Goal: Task Accomplishment & Management: Complete application form

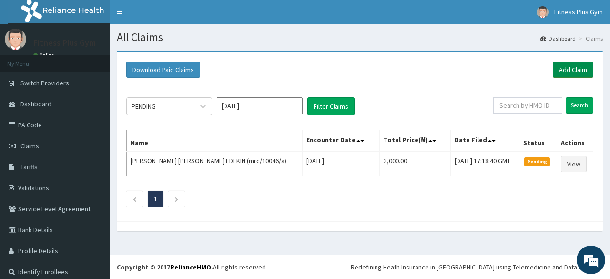
click at [557, 64] on link "Add Claim" at bounding box center [573, 69] width 41 height 16
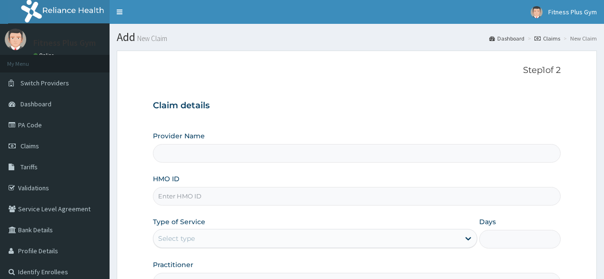
click at [187, 196] on input "HMO ID" at bounding box center [357, 196] width 408 height 19
click at [214, 193] on input "SAA/" at bounding box center [357, 196] width 408 height 19
click at [223, 199] on input "SAA/10009/A" at bounding box center [357, 196] width 408 height 19
type input "SAA/10009/B"
drag, startPoint x: 212, startPoint y: 190, endPoint x: 151, endPoint y: 194, distance: 61.2
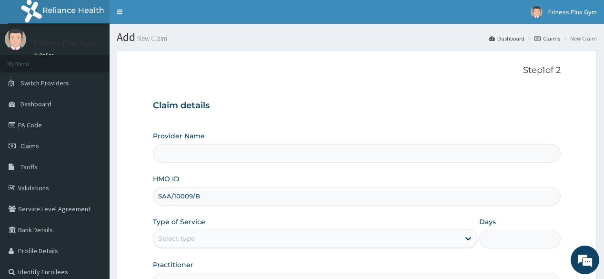
click at [151, 194] on form "Step 1 of 2 Claim details Provider Name HMO ID SAA/10009/B Type of Service Sele…" at bounding box center [357, 205] width 481 height 309
type input "Fitness plus Gym"
type input "1"
click at [190, 192] on input "HMO ID" at bounding box center [357, 196] width 408 height 19
paste input "SAA/10009/B"
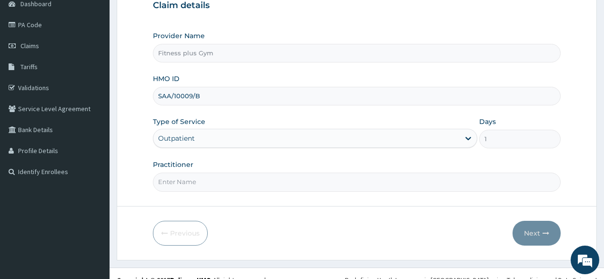
scroll to position [112, 0]
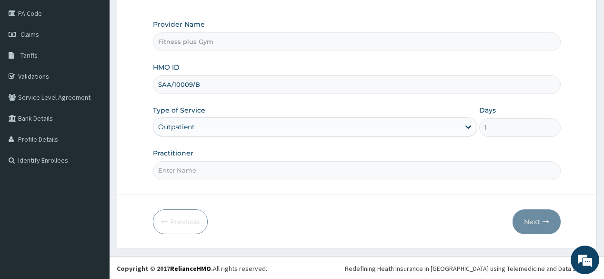
type input "SAA/10009/B"
click at [244, 167] on input "Practitioner" at bounding box center [357, 170] width 408 height 19
type input "FITNESS+"
click at [543, 219] on icon "button" at bounding box center [546, 221] width 7 height 7
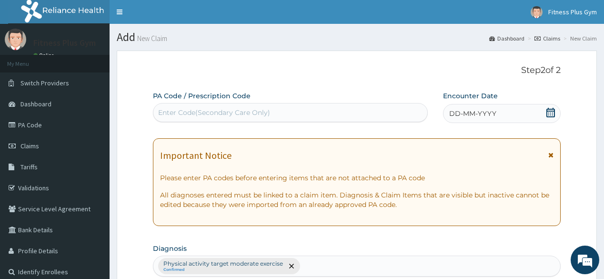
click at [210, 113] on div "Enter Code(Secondary Care Only)" at bounding box center [214, 113] width 112 height 10
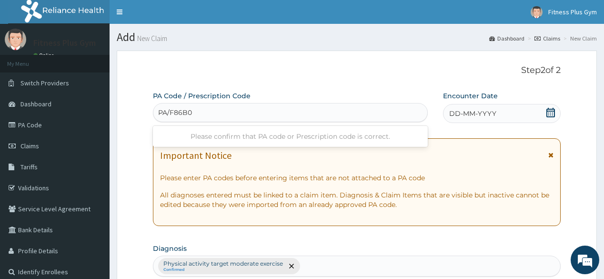
type input "PA/F86B04"
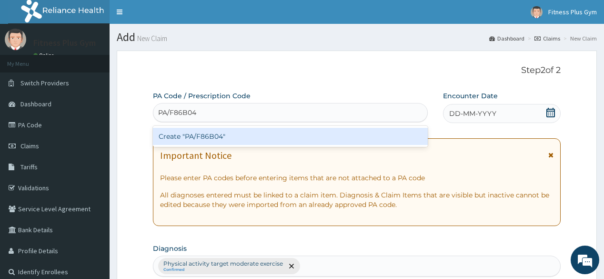
click at [198, 138] on div "Create "PA/F86B04"" at bounding box center [290, 136] width 275 height 17
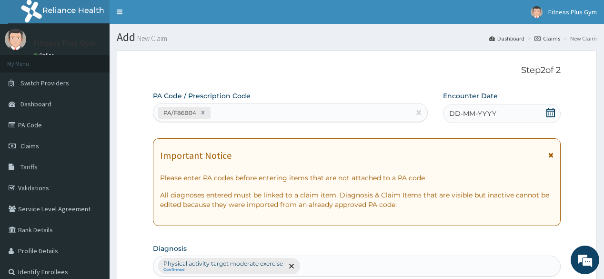
click at [497, 121] on div "DD-MM-YYYY" at bounding box center [502, 113] width 118 height 19
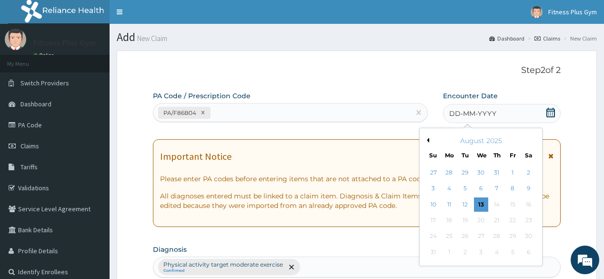
click at [482, 208] on div "13" at bounding box center [481, 204] width 14 height 14
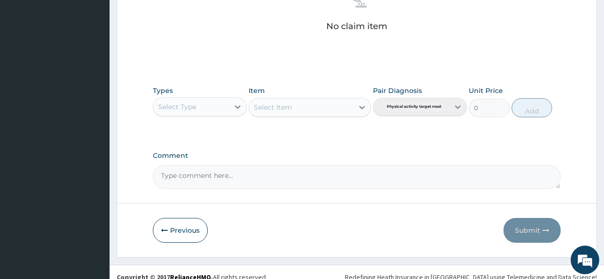
scroll to position [408, 0]
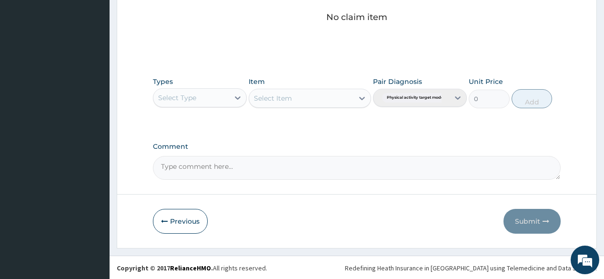
click at [215, 110] on div "Types Select Type Item Select Item Pair Diagnosis Physical activity target mode…" at bounding box center [357, 92] width 408 height 41
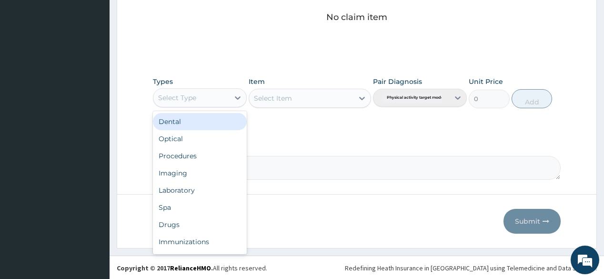
click at [208, 96] on div "Select Type" at bounding box center [191, 97] width 76 height 15
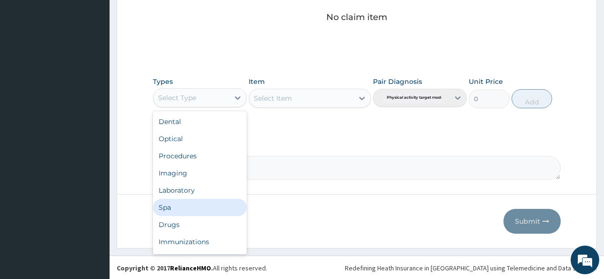
scroll to position [32, 0]
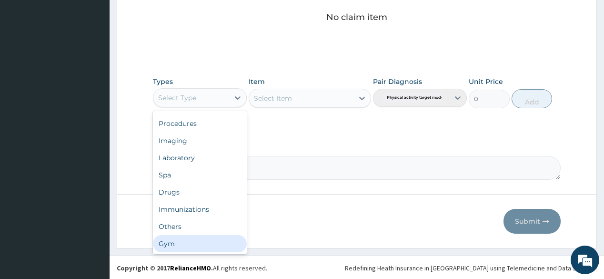
click at [195, 243] on div "Gym" at bounding box center [200, 243] width 94 height 17
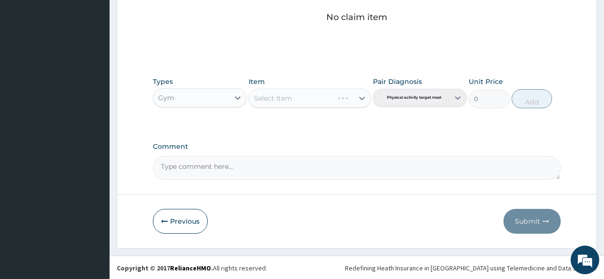
click at [308, 92] on div "Select Item" at bounding box center [310, 98] width 123 height 19
click at [311, 101] on div "Select Item" at bounding box center [310, 98] width 123 height 19
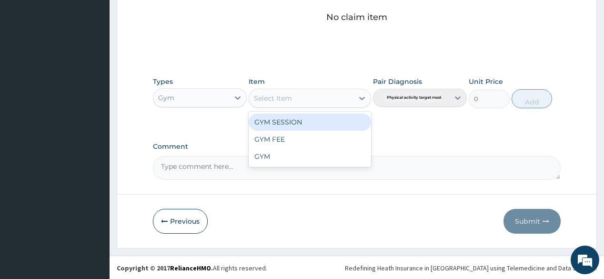
click at [311, 101] on div "Select Item" at bounding box center [301, 98] width 104 height 15
click at [307, 119] on div "GYM SESSION" at bounding box center [310, 121] width 123 height 17
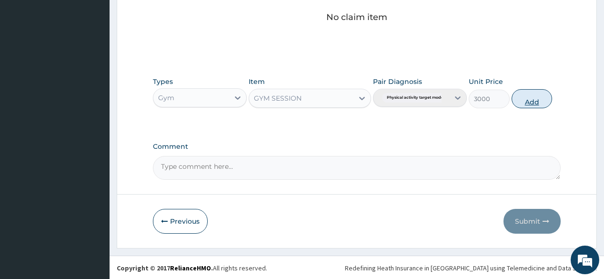
click at [544, 99] on button "Add" at bounding box center [532, 98] width 41 height 19
type input "0"
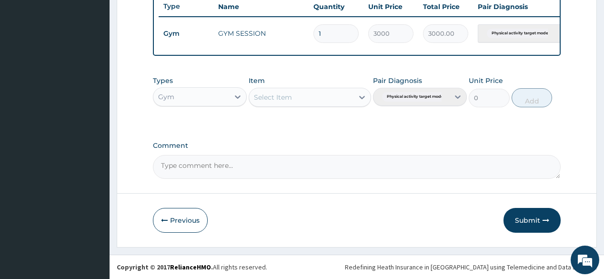
click at [538, 212] on button "Submit" at bounding box center [532, 220] width 57 height 25
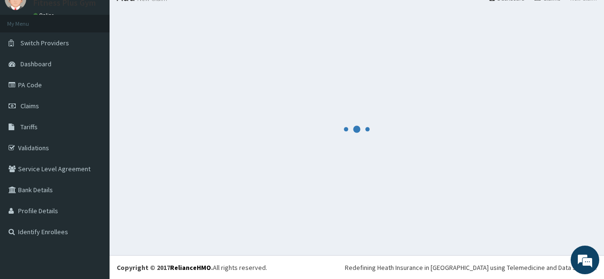
scroll to position [368, 0]
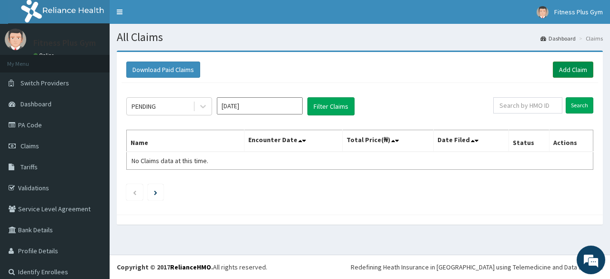
click at [579, 69] on link "Add Claim" at bounding box center [573, 69] width 41 height 16
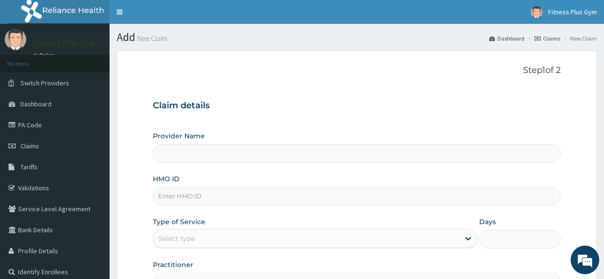
click at [211, 195] on input "HMO ID" at bounding box center [357, 196] width 408 height 19
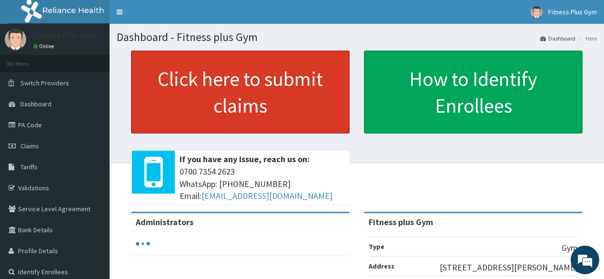
click at [199, 70] on link "Click here to submit claims" at bounding box center [240, 92] width 219 height 83
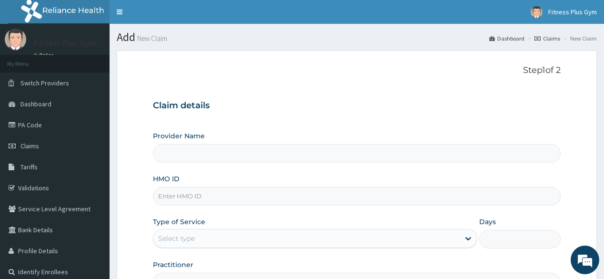
type input "Fitness plus Gym"
type input "1"
click at [193, 202] on input "HMO ID" at bounding box center [357, 196] width 408 height 19
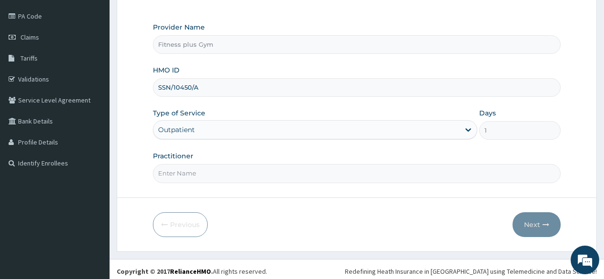
scroll to position [112, 0]
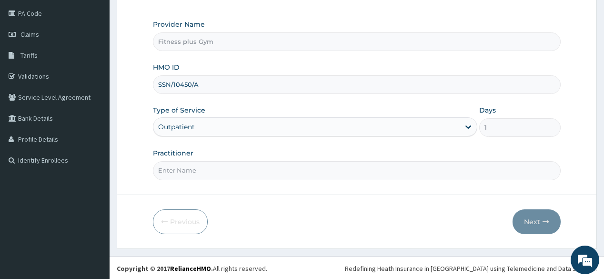
type input "SSN/10450/A"
drag, startPoint x: 197, startPoint y: 158, endPoint x: 197, endPoint y: 166, distance: 8.1
click at [197, 160] on div "Practitioner" at bounding box center [357, 163] width 408 height 31
click at [197, 176] on input "Practitioner" at bounding box center [357, 170] width 408 height 19
type input "FITNESS+"
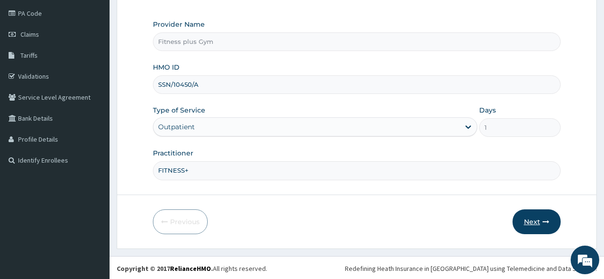
click at [539, 223] on button "Next" at bounding box center [537, 221] width 48 height 25
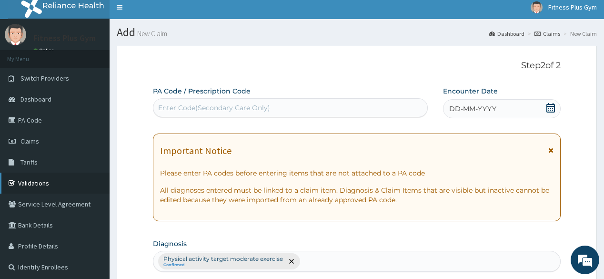
scroll to position [0, 0]
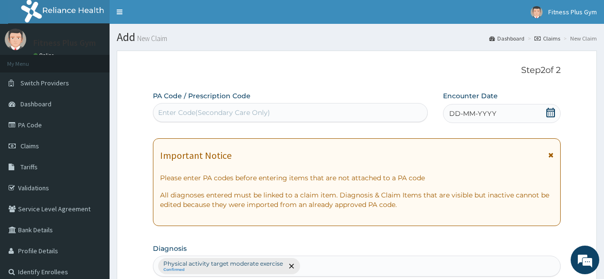
click at [210, 102] on div "PA Code / Prescription Code Enter Code(Secondary Care Only)" at bounding box center [290, 106] width 275 height 31
click at [221, 109] on div "Enter Code(Secondary Care Only)" at bounding box center [214, 113] width 112 height 10
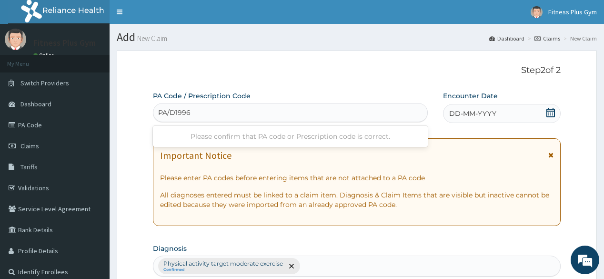
type input "PA/D19967"
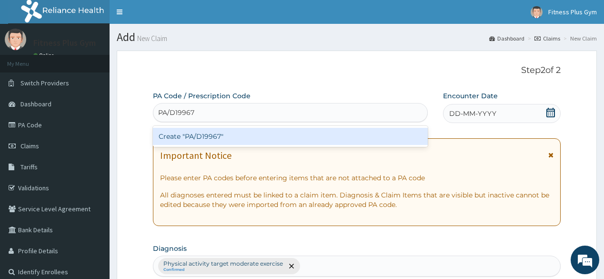
click at [225, 143] on div "Create "PA/D19967"" at bounding box center [290, 136] width 275 height 17
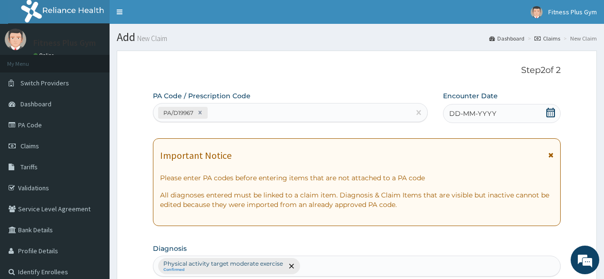
click at [494, 114] on span "DD-MM-YYYY" at bounding box center [473, 114] width 47 height 10
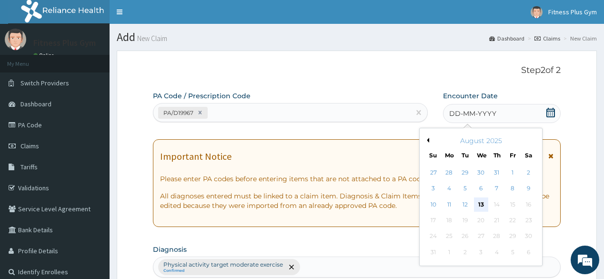
click at [480, 199] on div "13" at bounding box center [481, 204] width 14 height 14
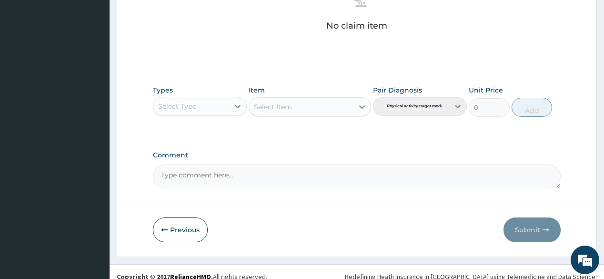
scroll to position [408, 0]
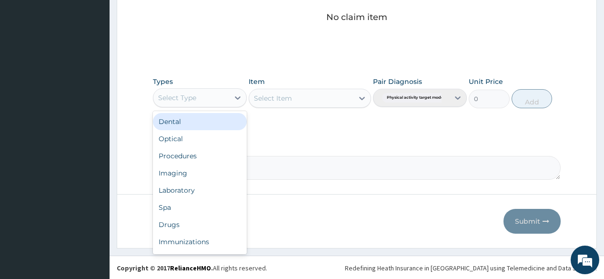
click at [212, 97] on div "Select Type" at bounding box center [191, 97] width 76 height 15
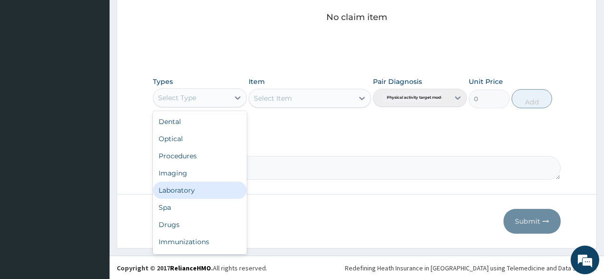
scroll to position [32, 0]
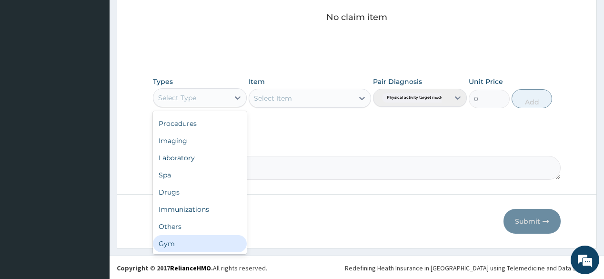
drag, startPoint x: 173, startPoint y: 244, endPoint x: 239, endPoint y: 160, distance: 106.9
click at [174, 241] on div "Gym" at bounding box center [200, 243] width 94 height 17
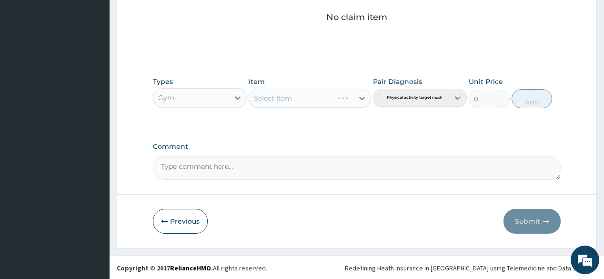
click at [303, 92] on div "Select Item" at bounding box center [291, 98] width 84 height 15
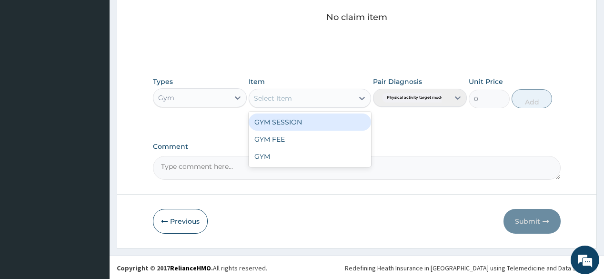
click at [304, 118] on div "GYM SESSION" at bounding box center [310, 121] width 123 height 17
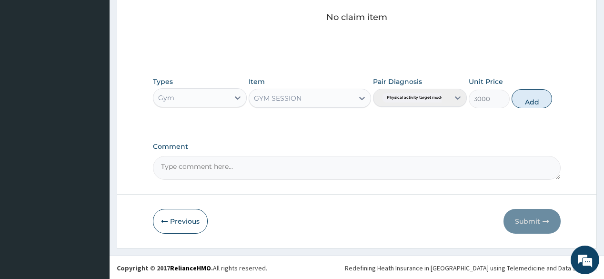
click at [555, 100] on div "Types Gym Item option GYM SESSION, selected. Select is focused ,type to refine …" at bounding box center [357, 92] width 408 height 41
click at [540, 103] on button "Add" at bounding box center [532, 98] width 41 height 19
type input "0"
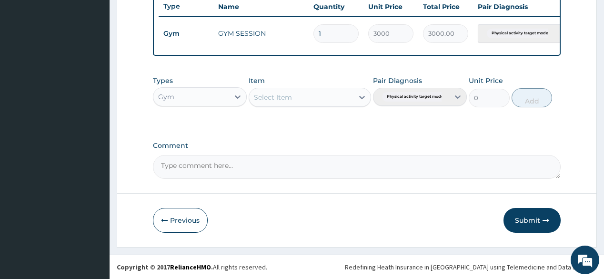
click at [533, 223] on button "Submit" at bounding box center [532, 220] width 57 height 25
